Goal: Information Seeking & Learning: Understand process/instructions

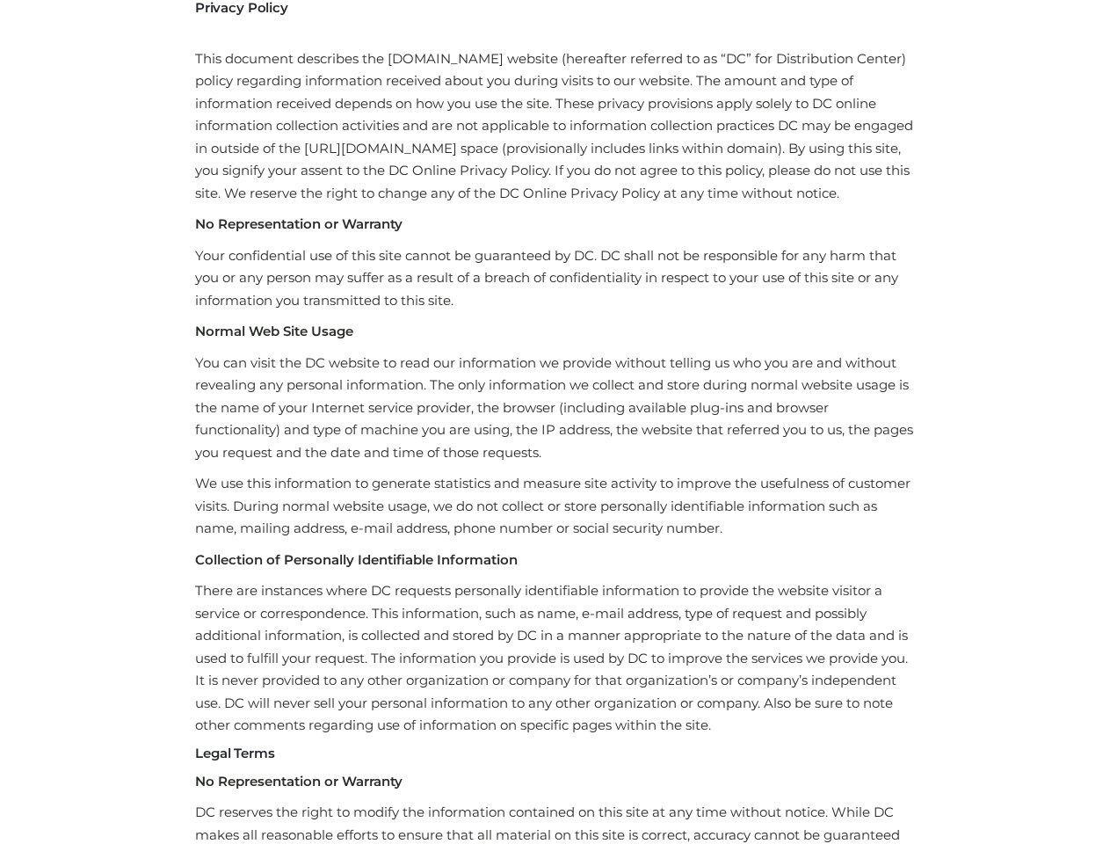
scroll to position [97, 0]
click at [555, 374] on p "You can visit the DC website to read our information we provide without telling…" at bounding box center [555, 408] width 720 height 113
click at [555, 422] on p "You can visit the DC website to read our information we provide without telling…" at bounding box center [555, 408] width 720 height 113
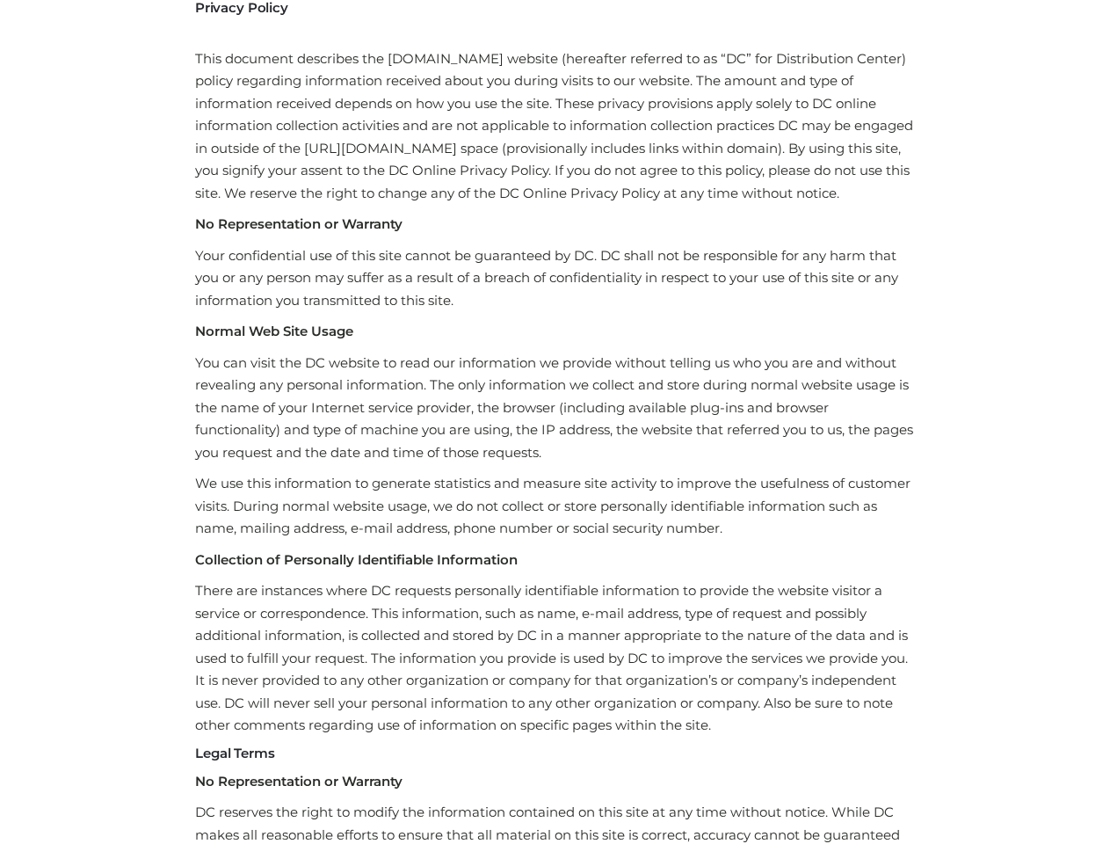
click at [555, 422] on p "You can visit the DC website to read our information we provide without telling…" at bounding box center [555, 408] width 720 height 113
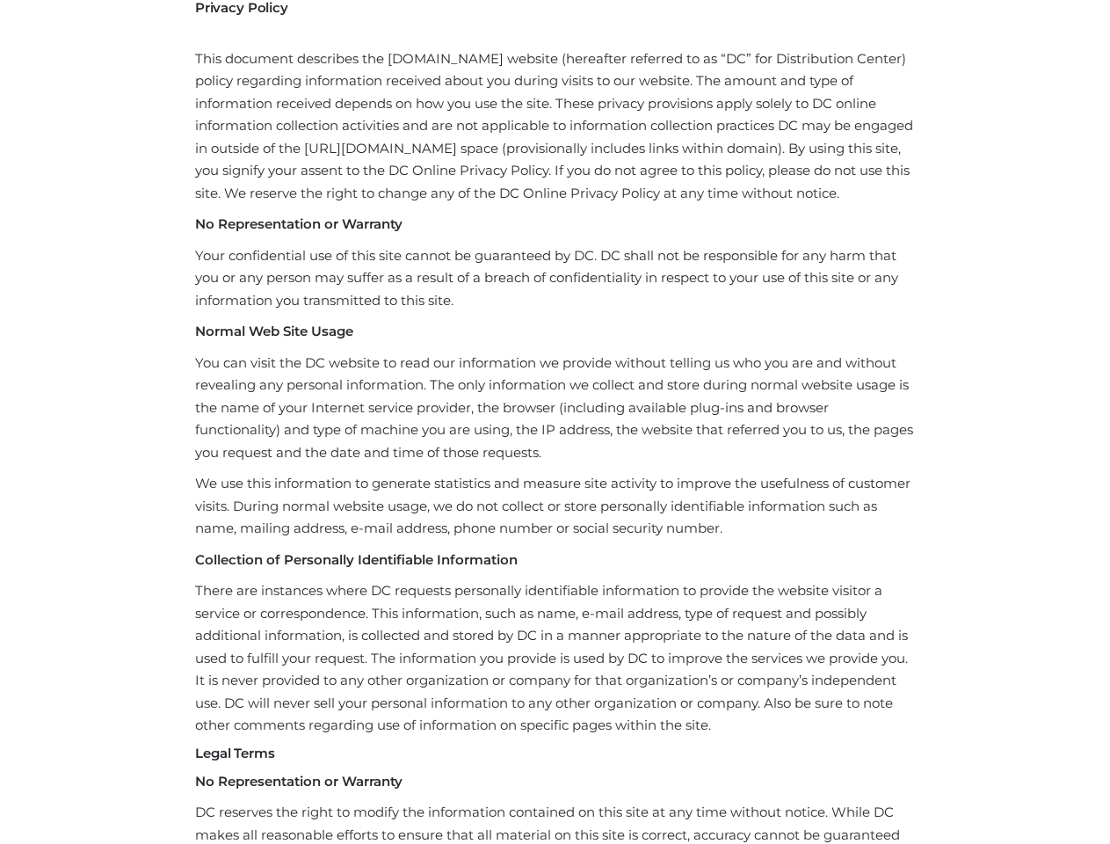
click at [555, 422] on p "You can visit the DC website to read our information we provide without telling…" at bounding box center [555, 408] width 720 height 113
